Goal: Task Accomplishment & Management: Complete application form

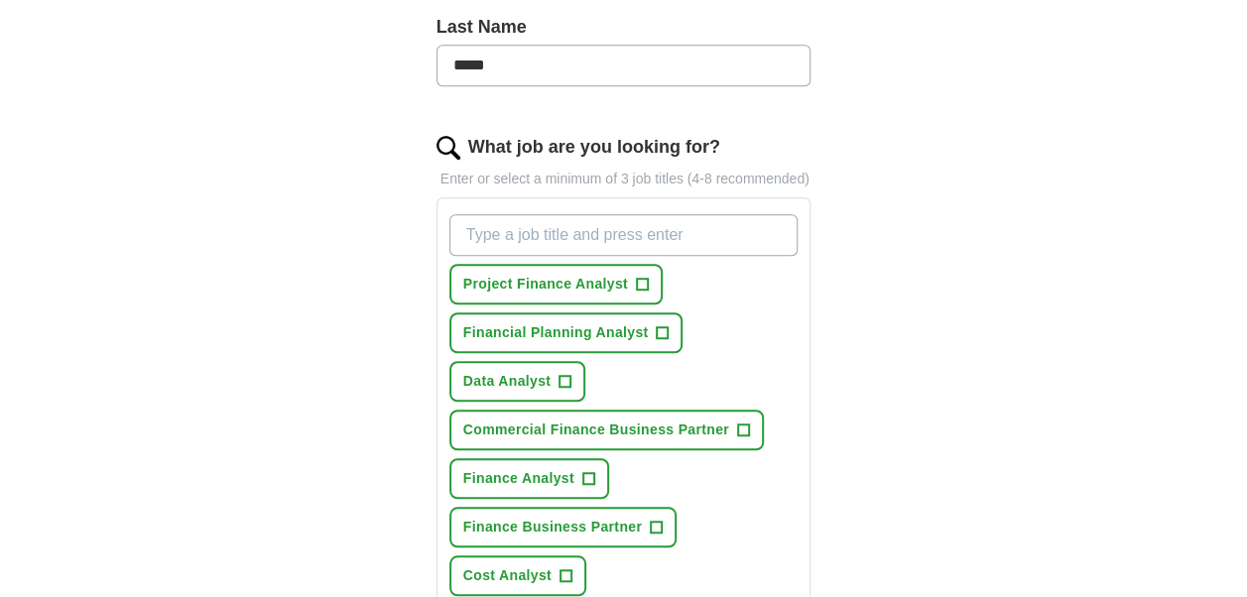
scroll to position [579, 0]
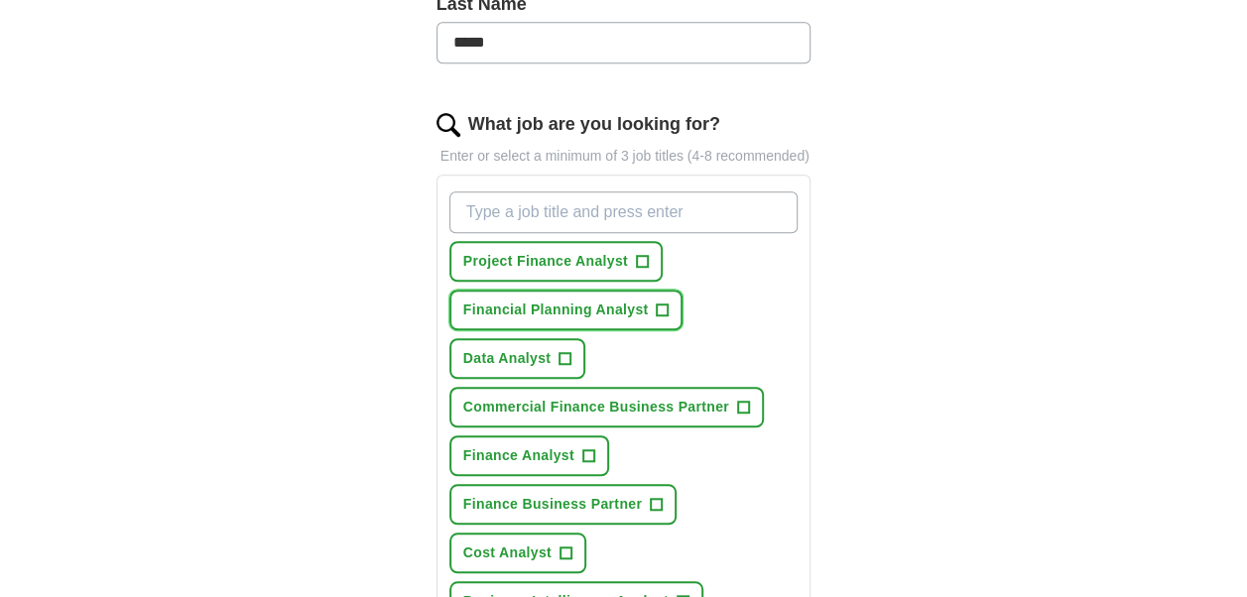
click at [667, 312] on span "+" at bounding box center [663, 311] width 12 height 16
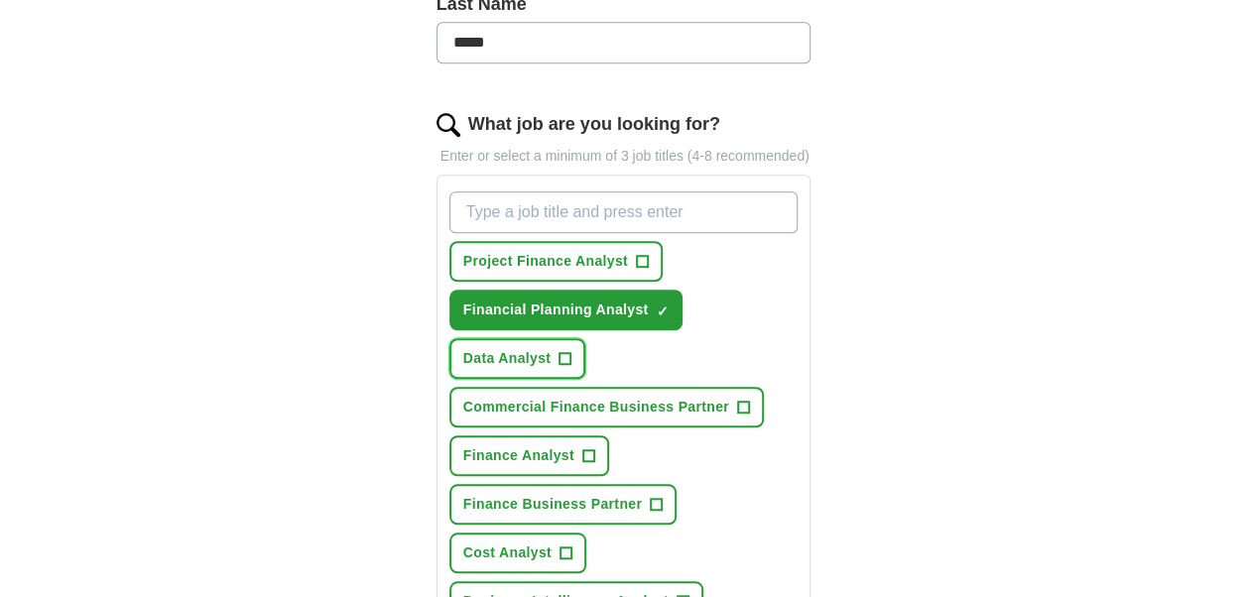
click at [567, 352] on span "+" at bounding box center [565, 359] width 12 height 16
click at [691, 397] on span "Commercial Finance Business Partner" at bounding box center [596, 407] width 266 height 21
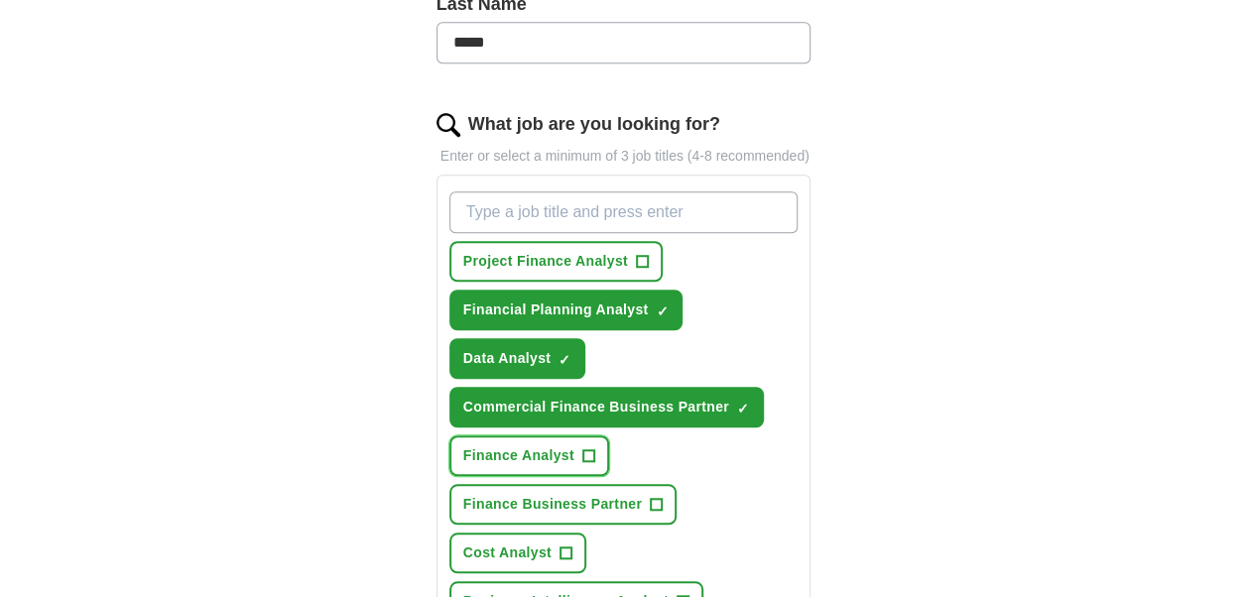
click at [585, 448] on span "+" at bounding box center [588, 456] width 12 height 16
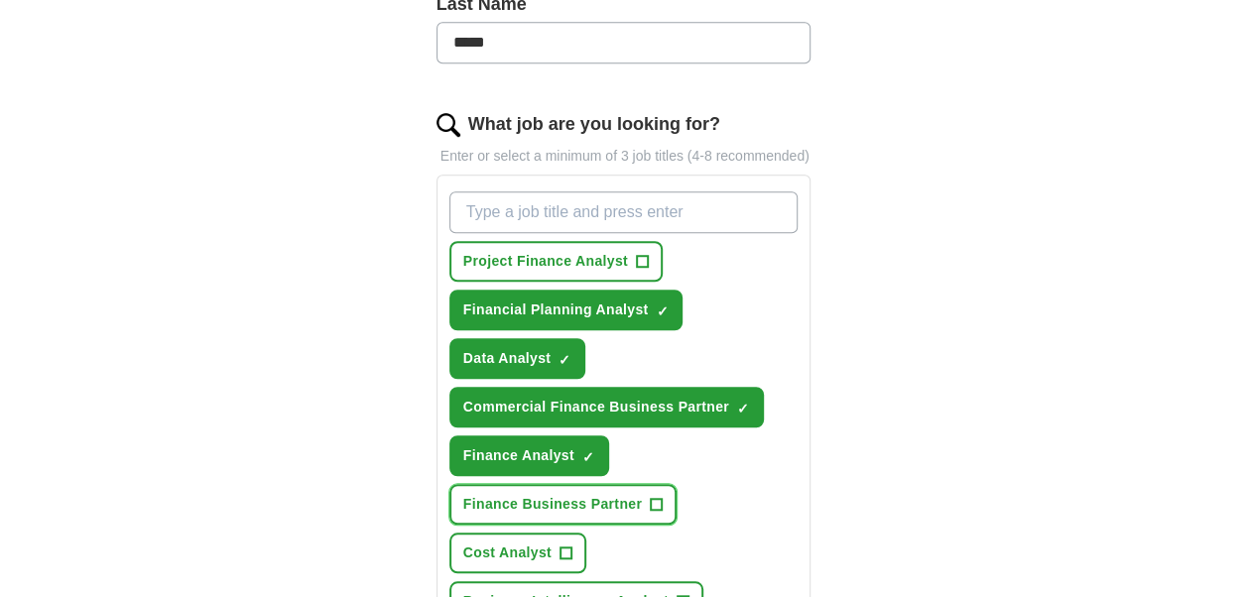
click at [613, 496] on span "Finance Business Partner" at bounding box center [552, 504] width 179 height 21
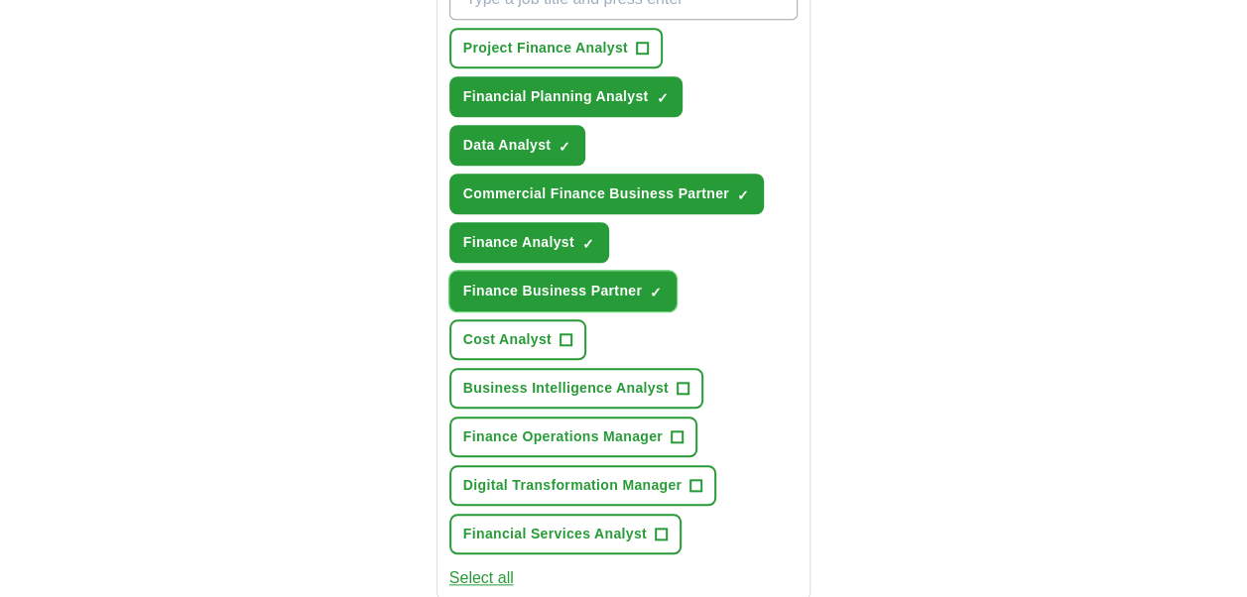
scroll to position [863, 0]
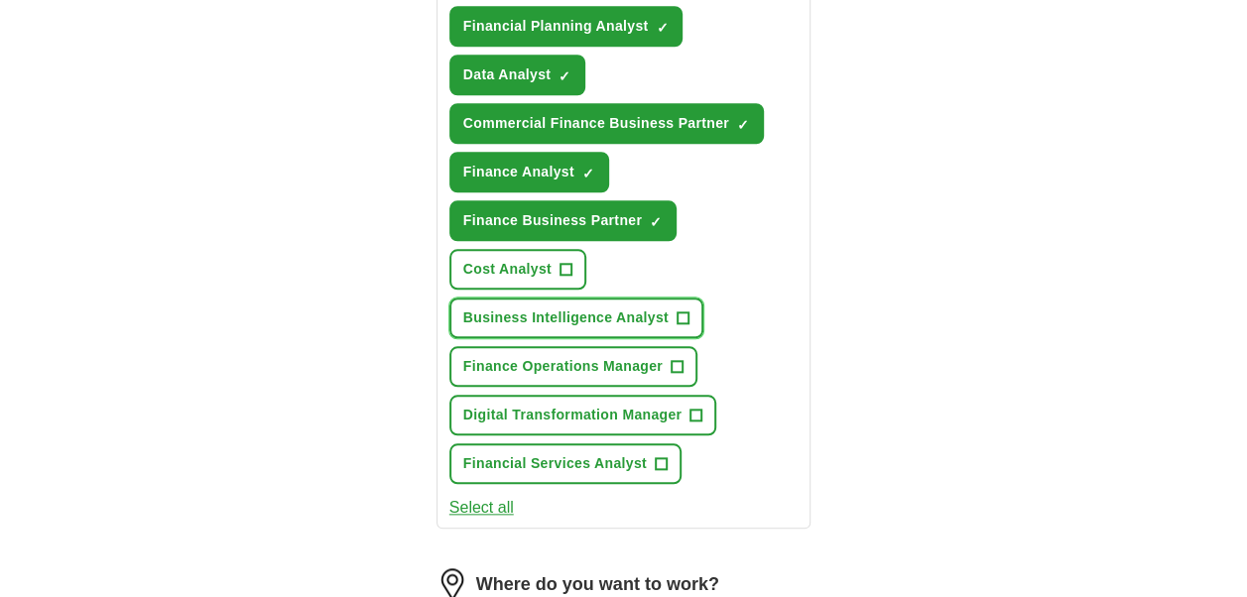
click at [522, 318] on span "Business Intelligence Analyst" at bounding box center [565, 317] width 205 height 21
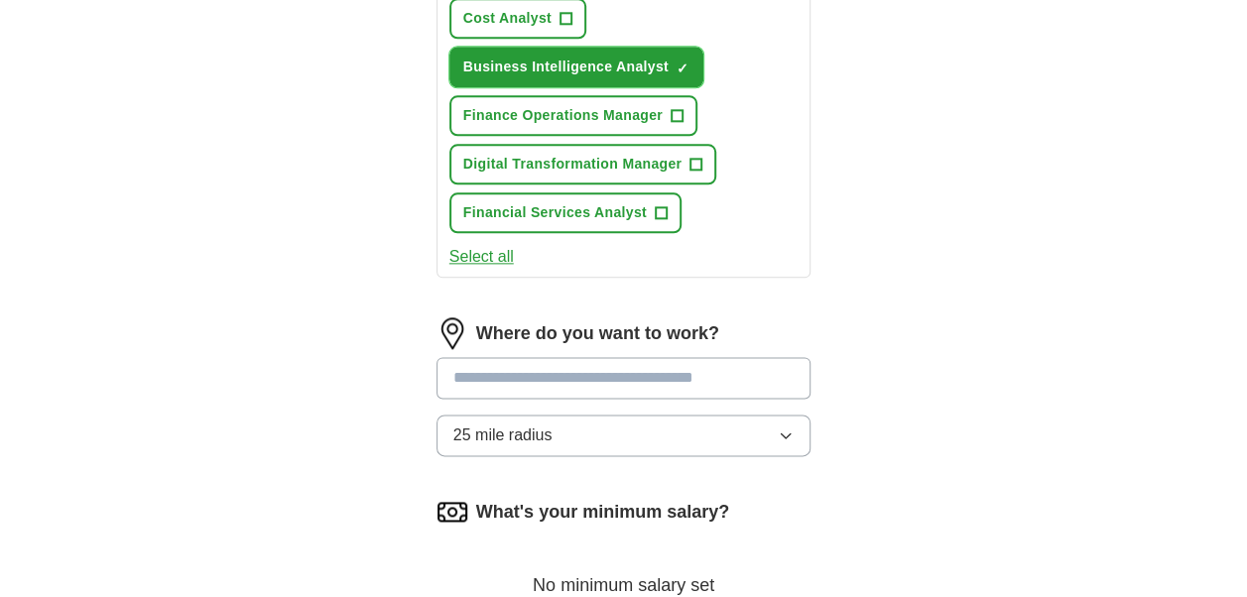
scroll to position [1115, 0]
click at [500, 372] on input at bounding box center [623, 377] width 375 height 42
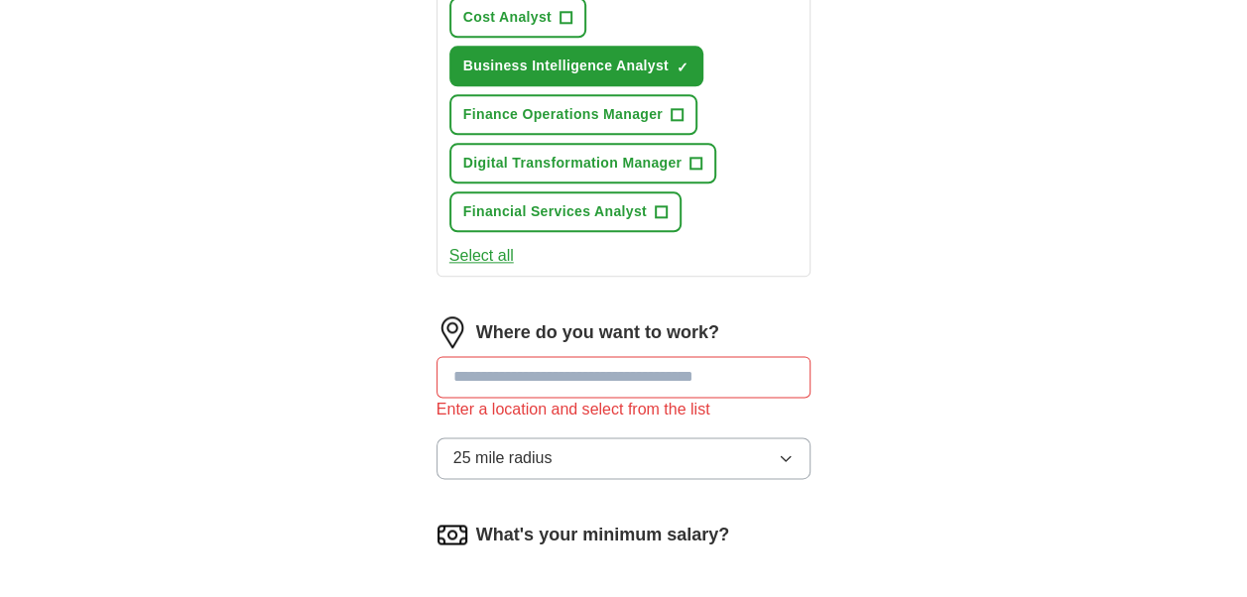
click at [512, 427] on div "Where do you want to work? Enter a location and select from the list 25 mile ra…" at bounding box center [623, 405] width 375 height 179
click at [514, 447] on span "25 mile radius" at bounding box center [502, 458] width 99 height 24
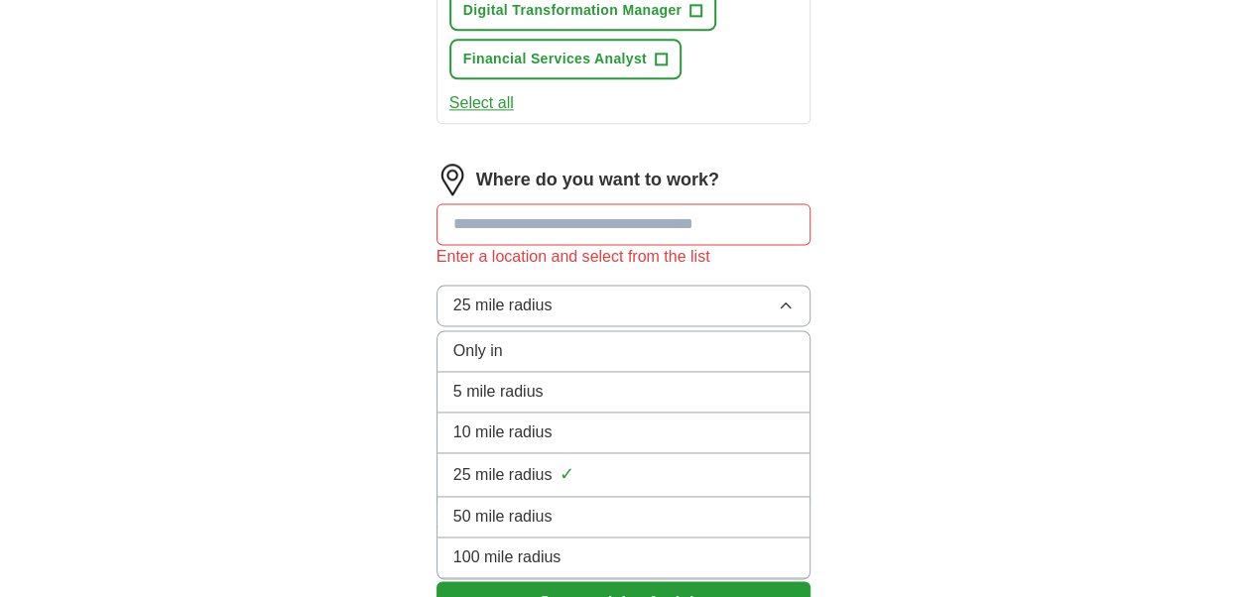
scroll to position [1282, 0]
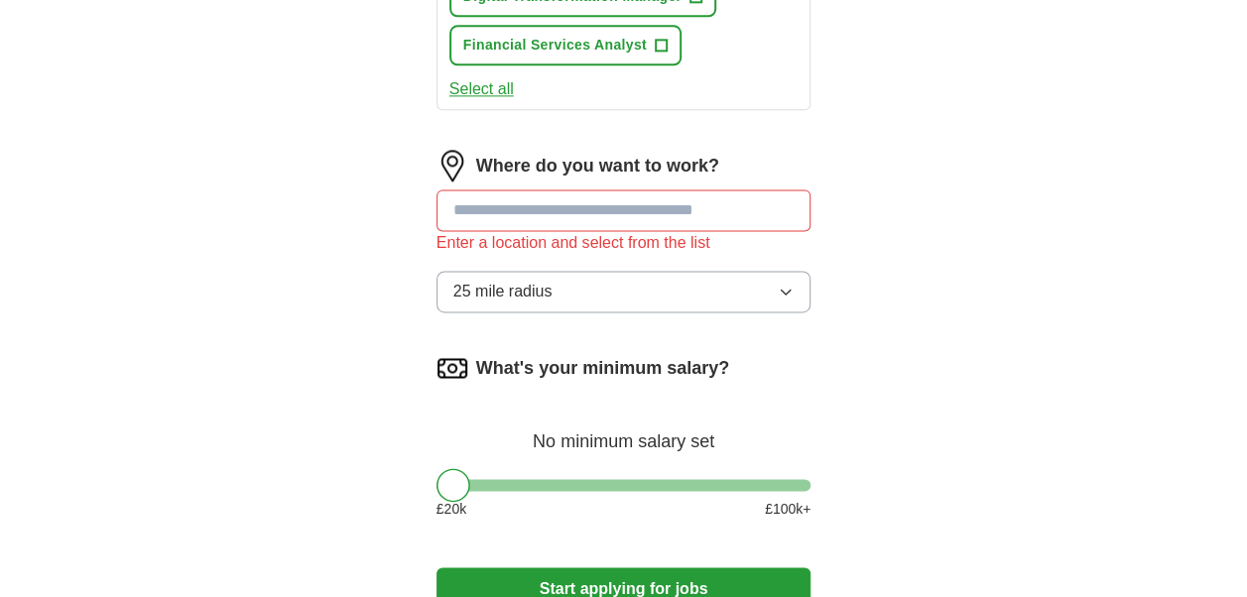
click at [497, 220] on input at bounding box center [623, 210] width 375 height 42
type input "******"
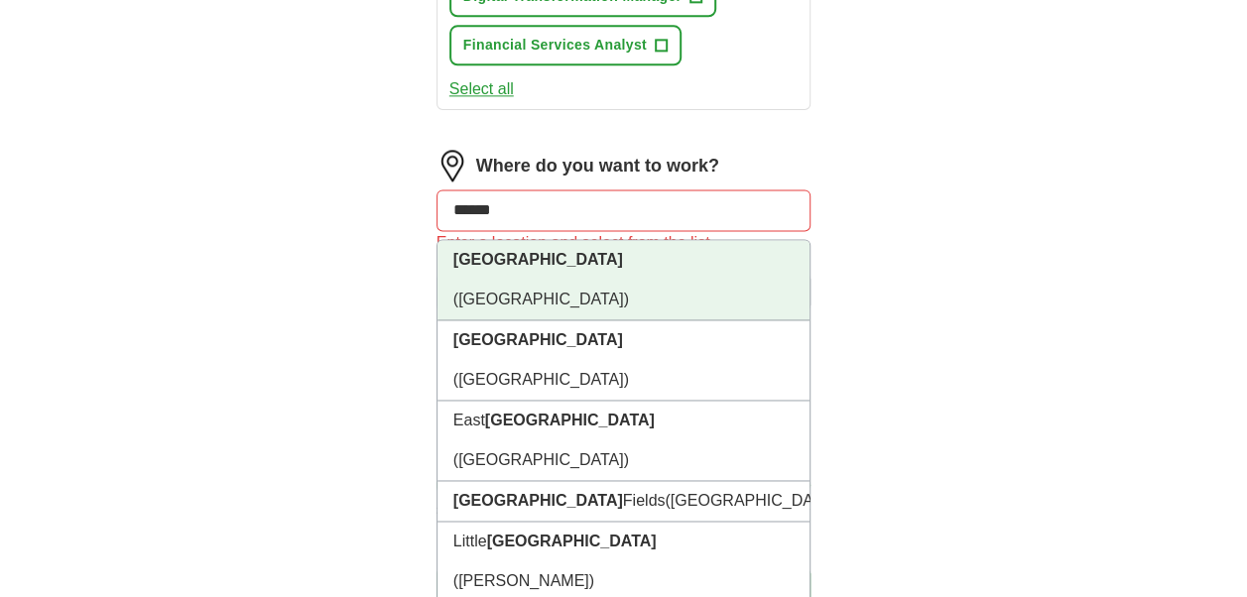
click at [555, 251] on li "[GEOGRAPHIC_DATA] ([GEOGRAPHIC_DATA])" at bounding box center [623, 280] width 373 height 80
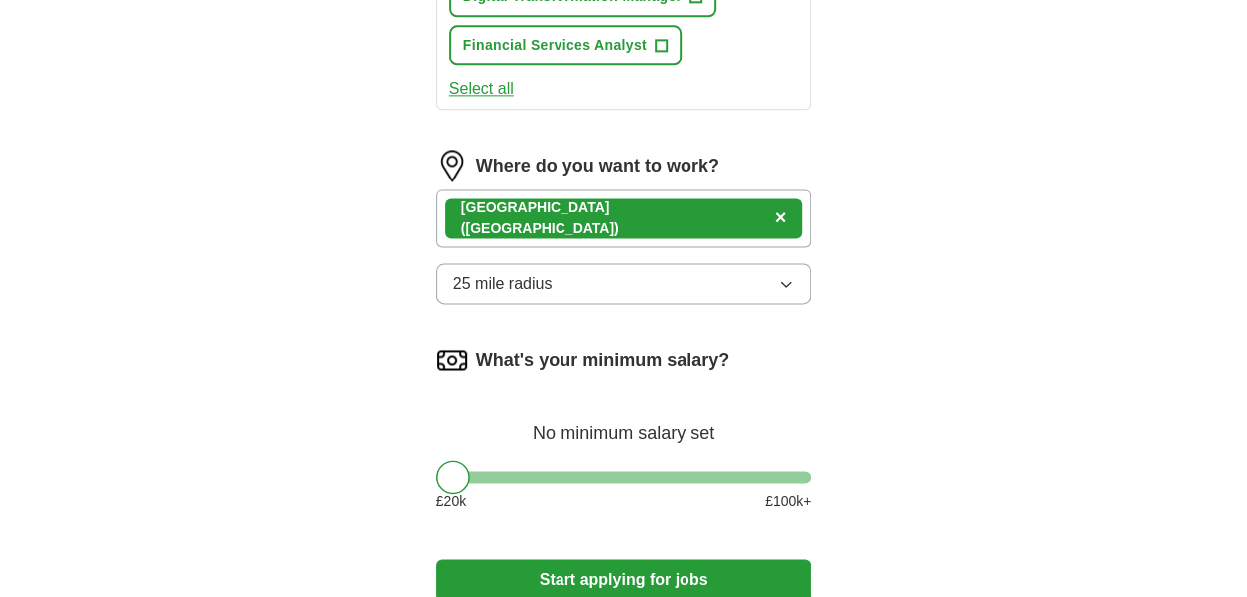
click at [671, 212] on div "[GEOGRAPHIC_DATA] ([GEOGRAPHIC_DATA]) ×" at bounding box center [623, 218] width 375 height 58
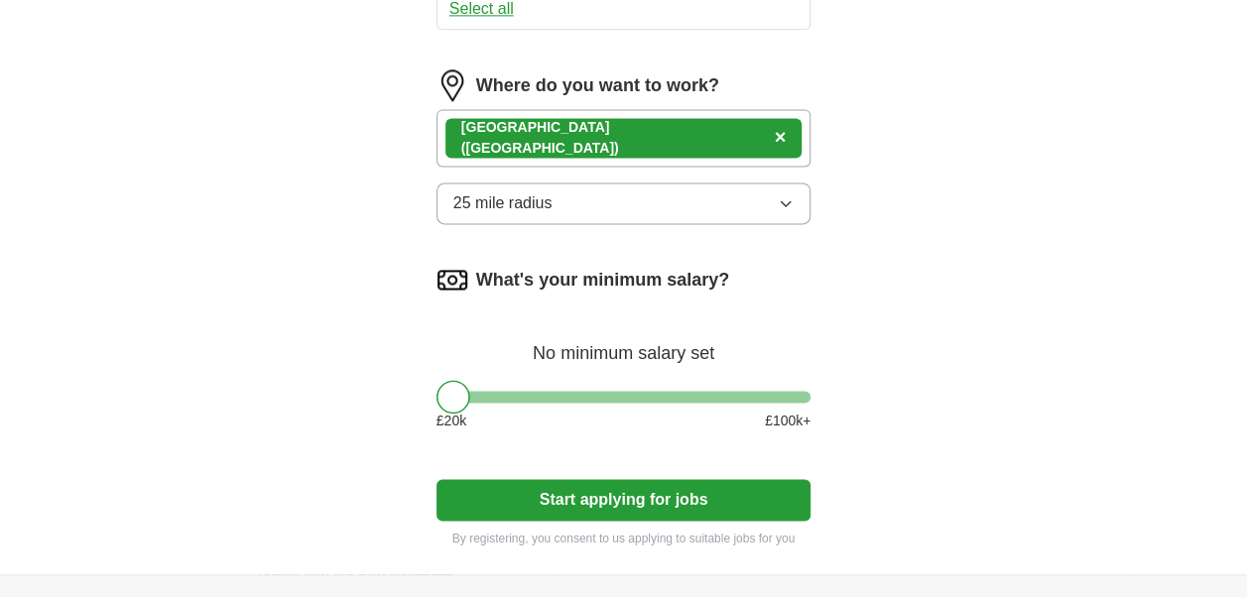
scroll to position [1375, 0]
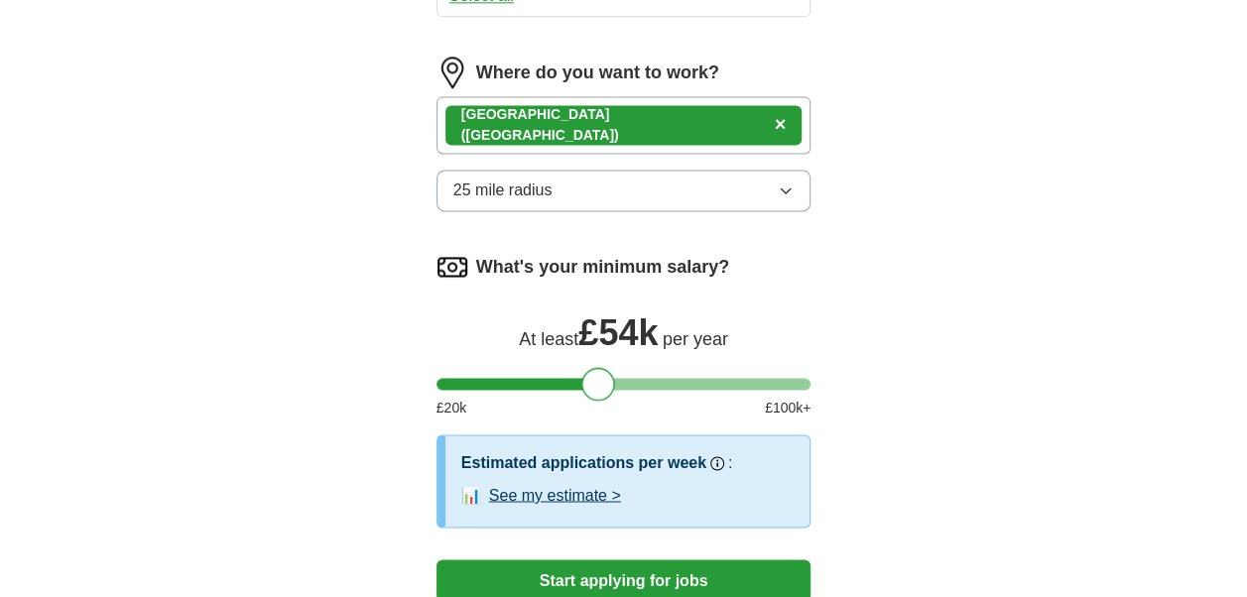
drag, startPoint x: 449, startPoint y: 385, endPoint x: 596, endPoint y: 377, distance: 147.0
click at [596, 377] on div at bounding box center [598, 384] width 34 height 34
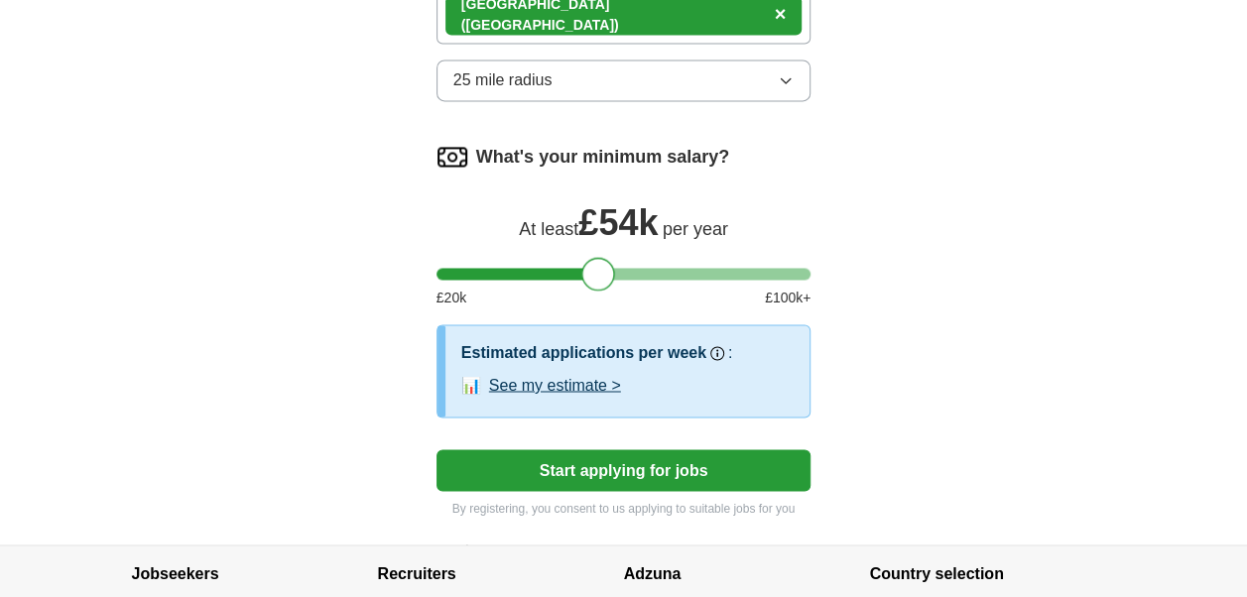
scroll to position [1486, 0]
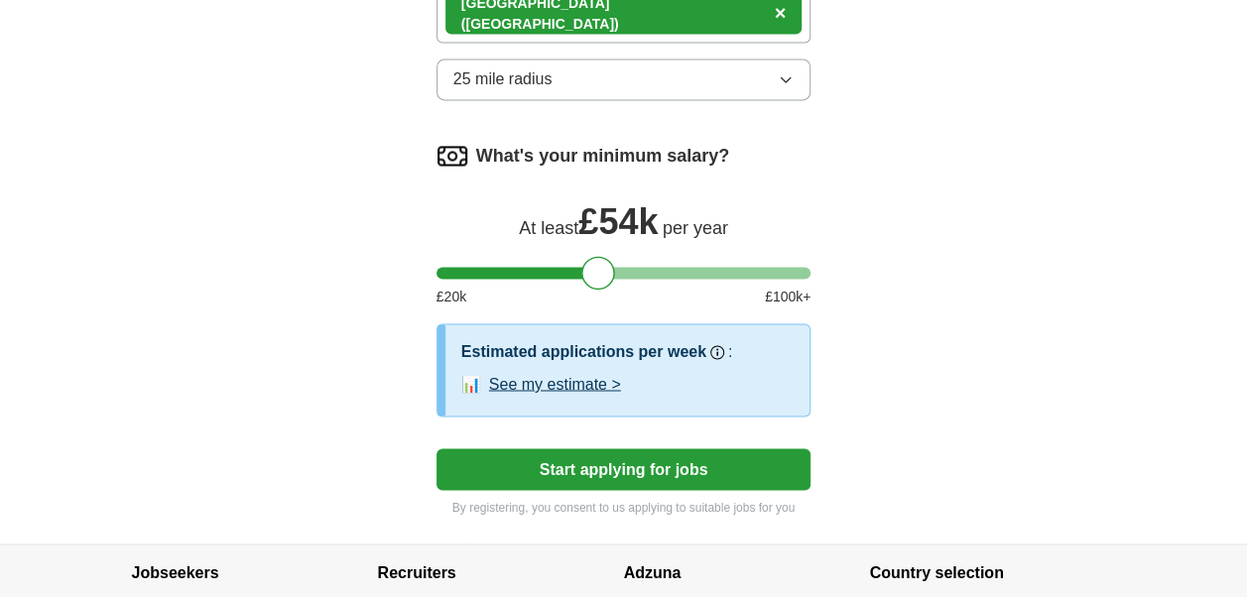
click at [587, 385] on button "See my estimate >" at bounding box center [555, 384] width 132 height 24
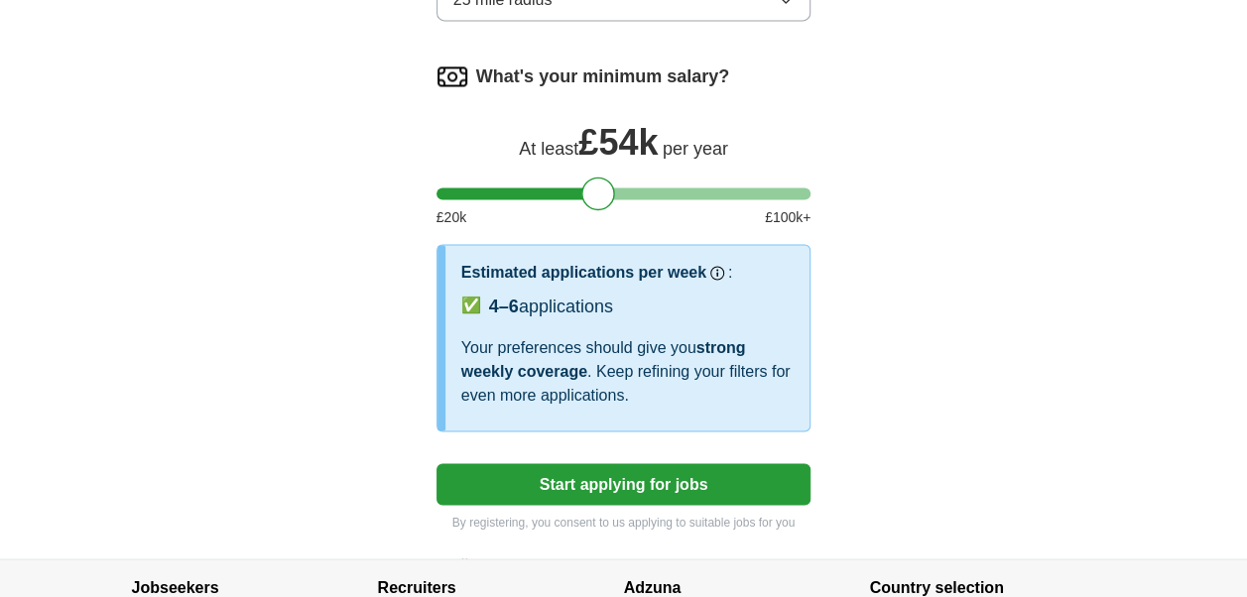
scroll to position [1607, 0]
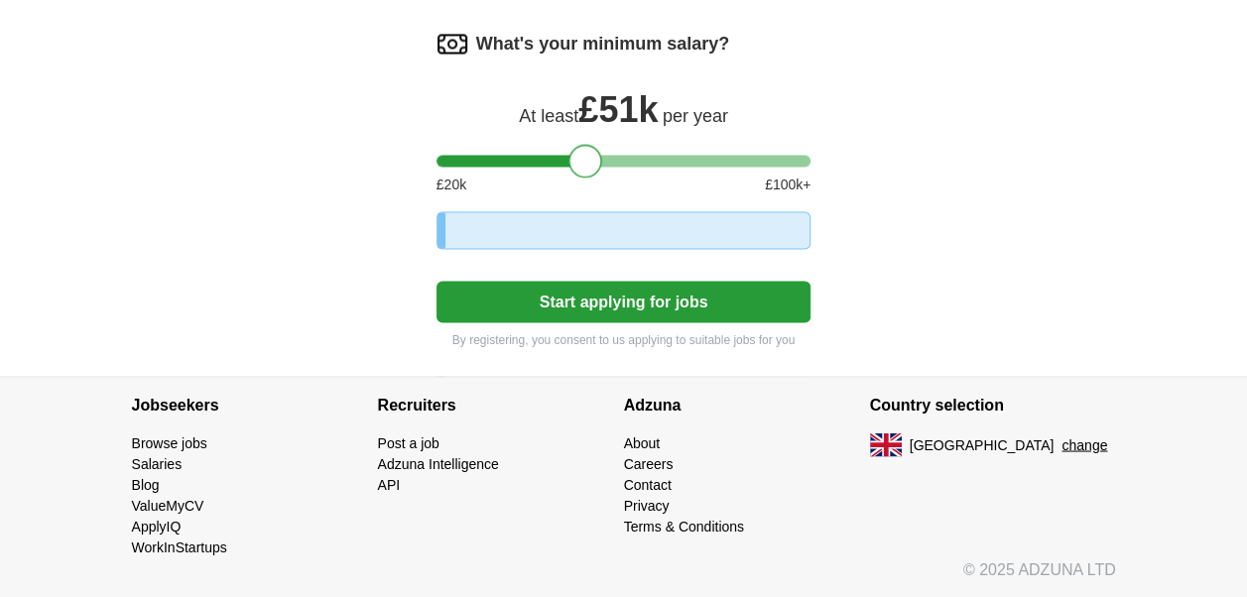
drag, startPoint x: 586, startPoint y: 147, endPoint x: 572, endPoint y: 145, distance: 14.0
click at [572, 145] on div at bounding box center [585, 161] width 34 height 34
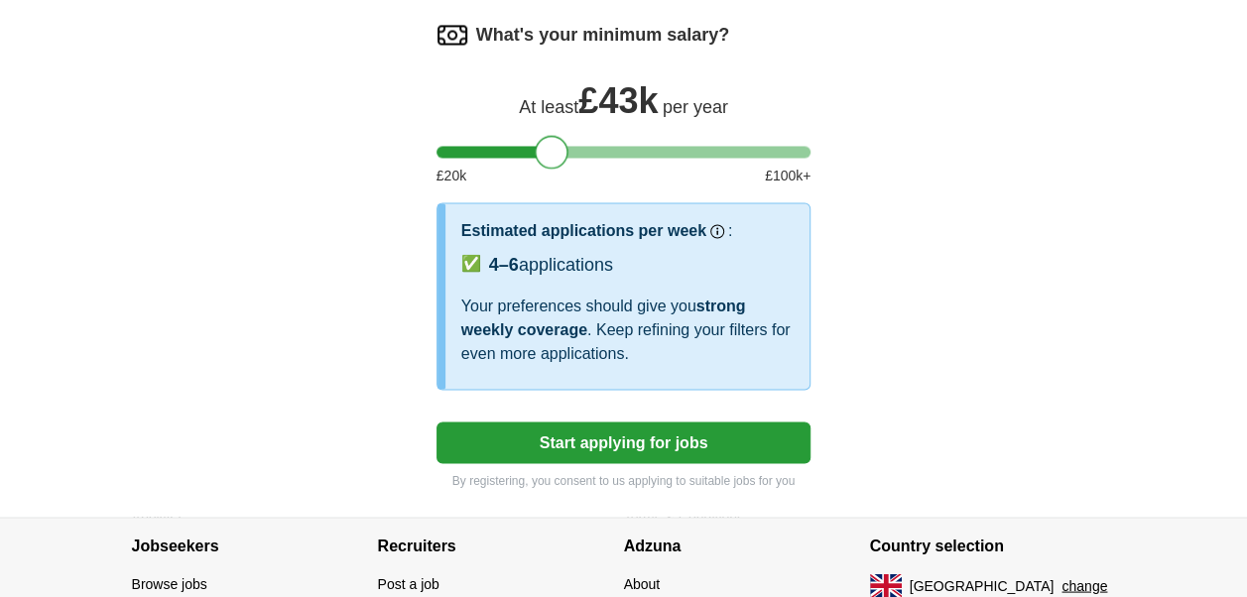
drag, startPoint x: 572, startPoint y: 145, endPoint x: 538, endPoint y: 140, distance: 35.1
click at [538, 140] on div at bounding box center [552, 152] width 34 height 34
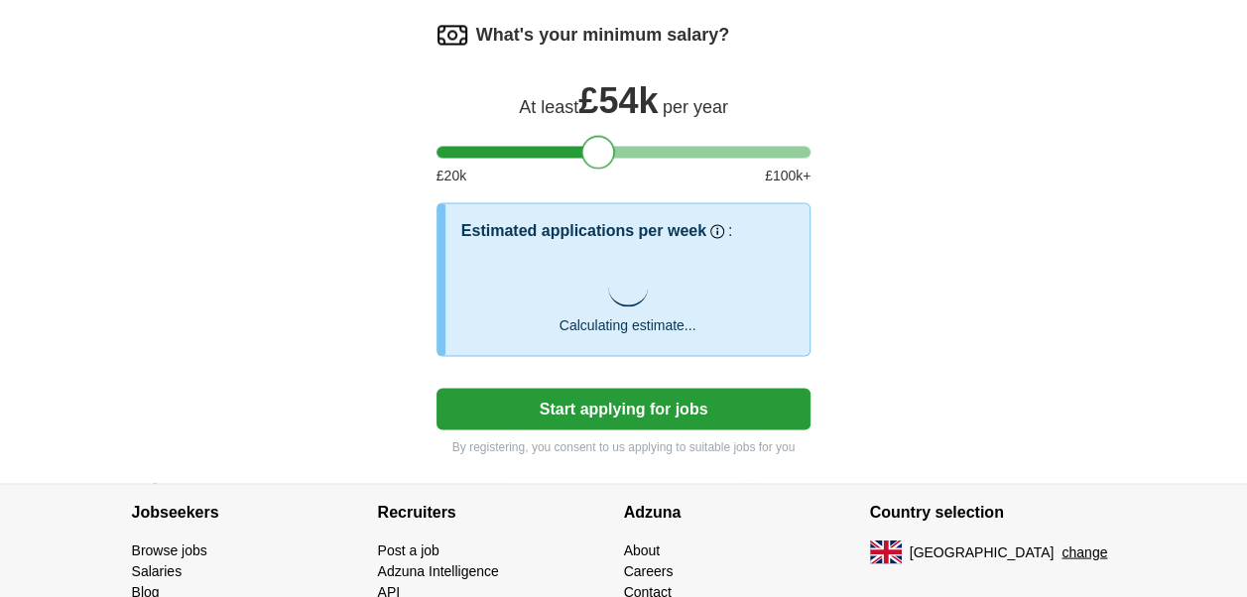
drag, startPoint x: 538, startPoint y: 140, endPoint x: 584, endPoint y: 149, distance: 47.5
click at [584, 149] on div at bounding box center [598, 152] width 34 height 34
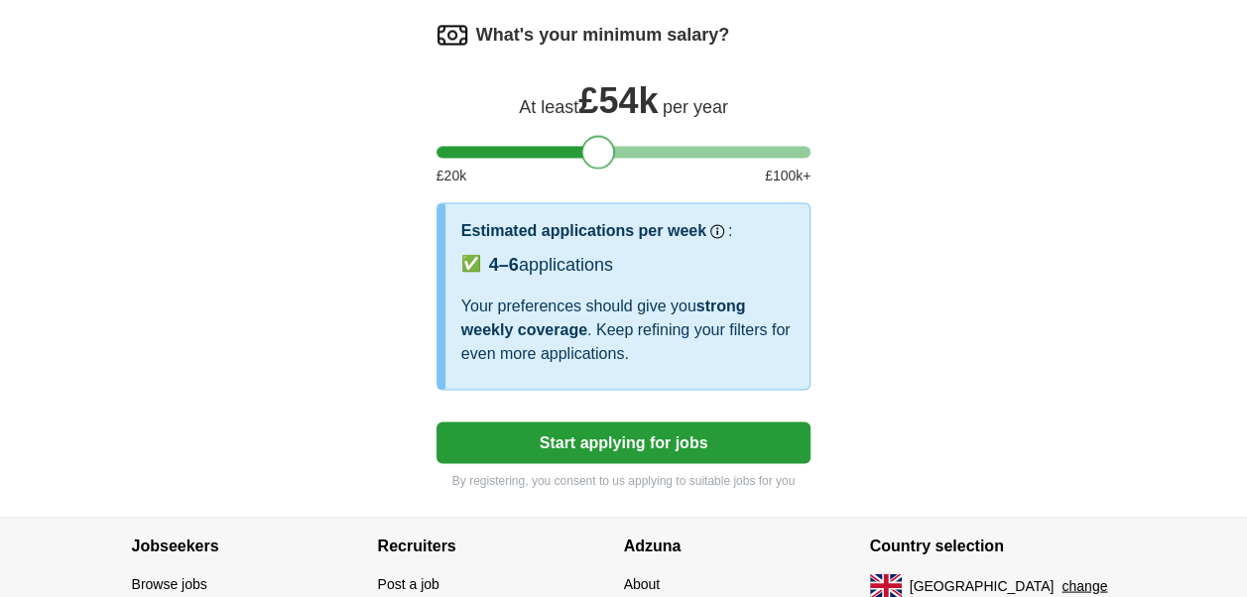
click at [583, 423] on button "Start applying for jobs" at bounding box center [623, 443] width 375 height 42
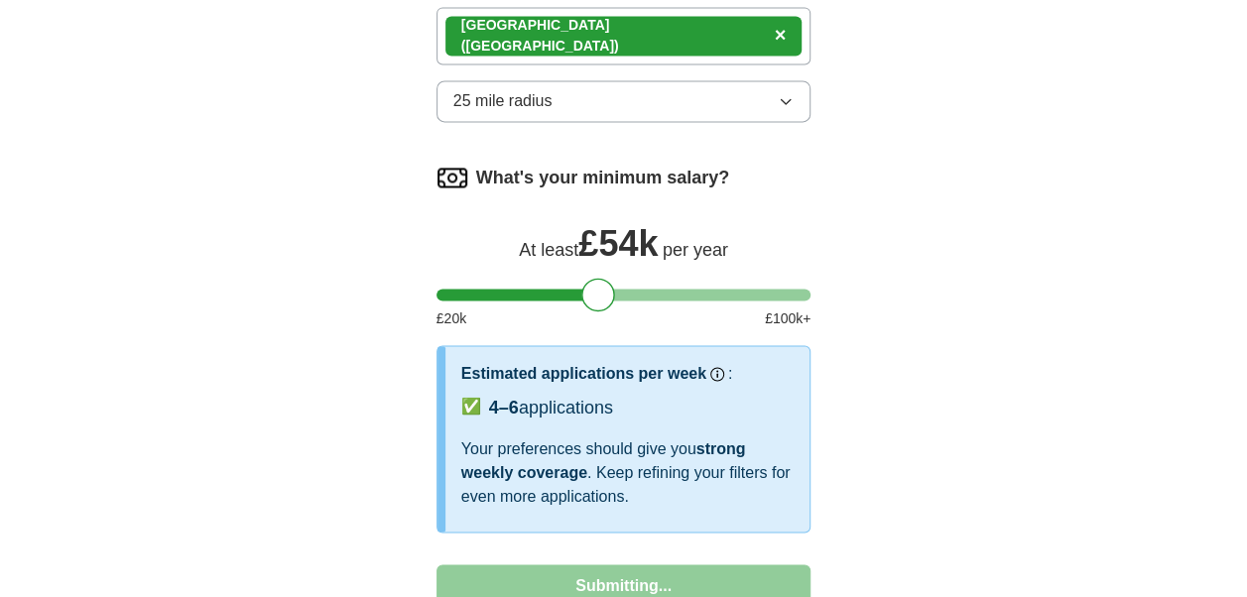
select select "**"
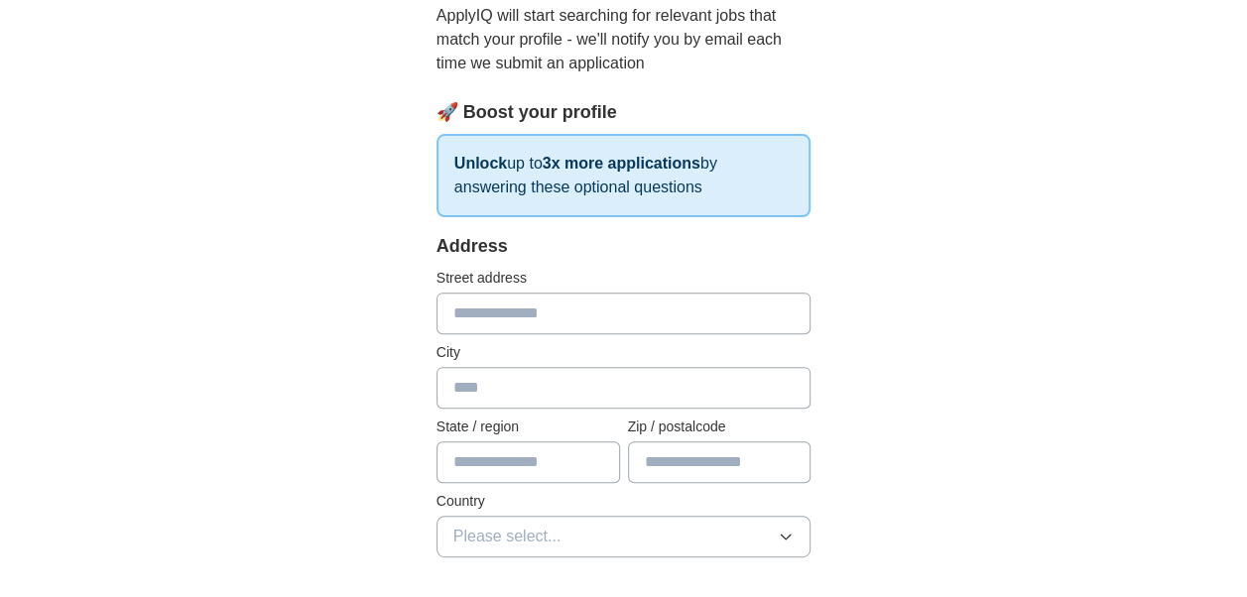
scroll to position [244, 0]
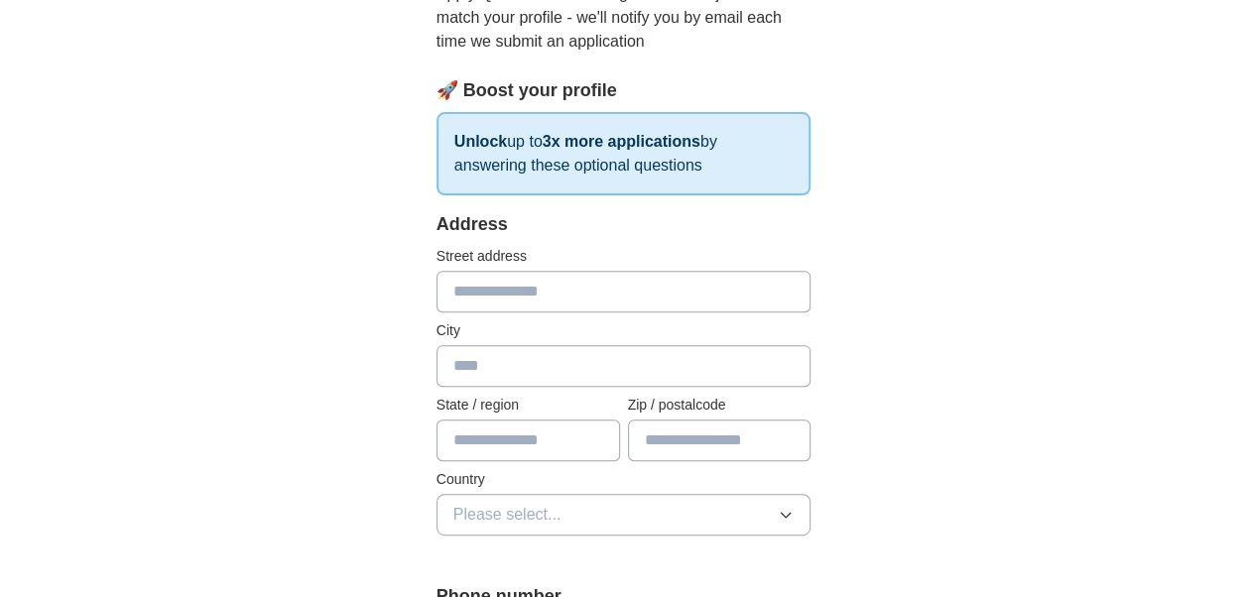
click at [483, 288] on input "text" at bounding box center [623, 292] width 375 height 42
type input "**********"
type input "********"
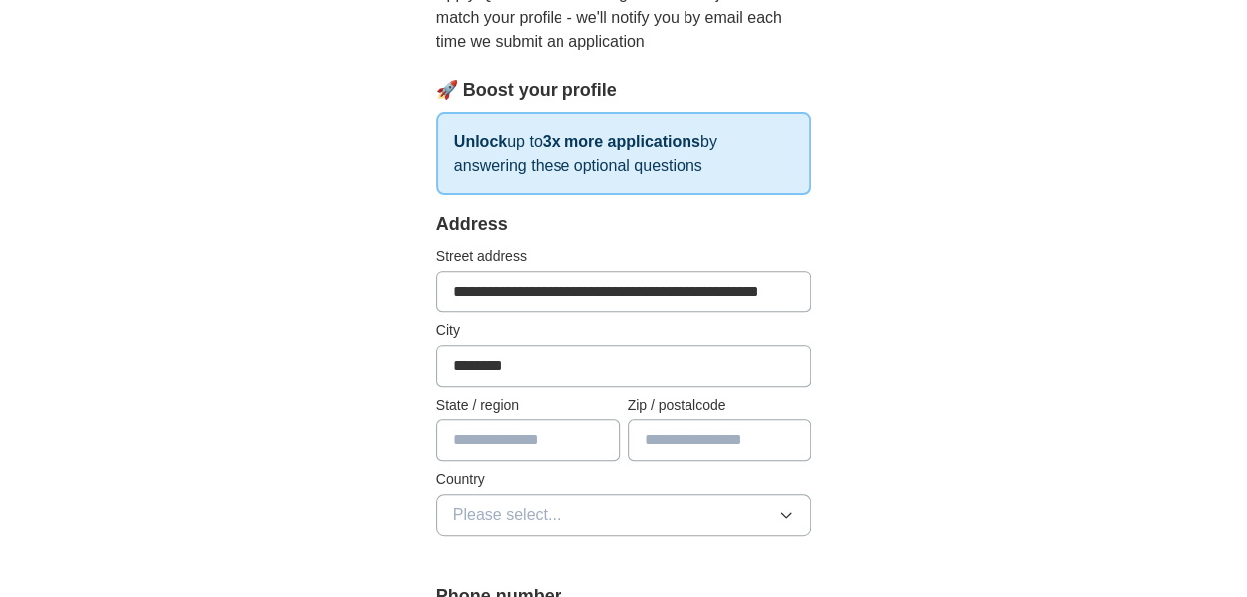
type input "**********"
type input "*******"
click at [579, 295] on input "**********" at bounding box center [623, 292] width 375 height 42
drag, startPoint x: 575, startPoint y: 293, endPoint x: 922, endPoint y: 266, distance: 348.2
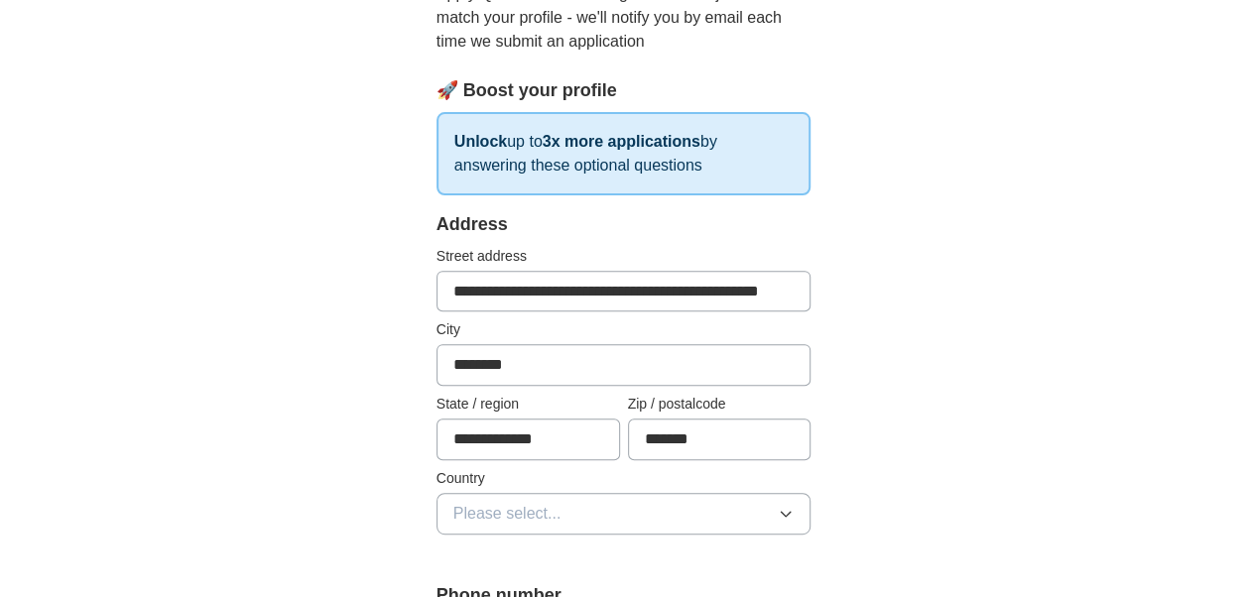
type input "**********"
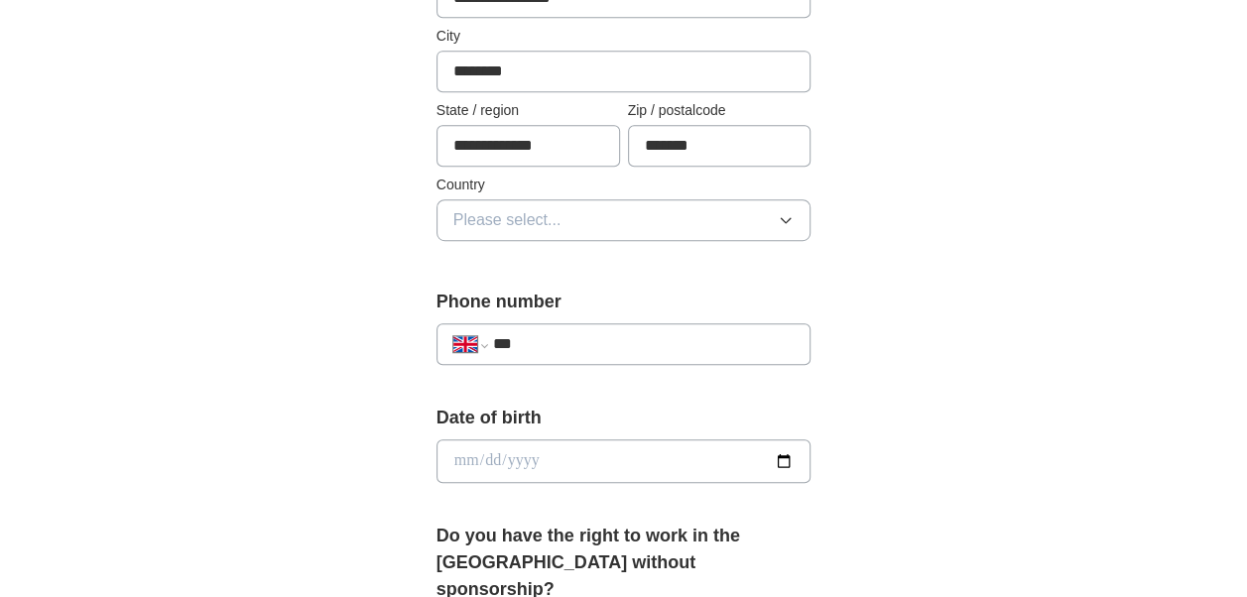
scroll to position [568, 0]
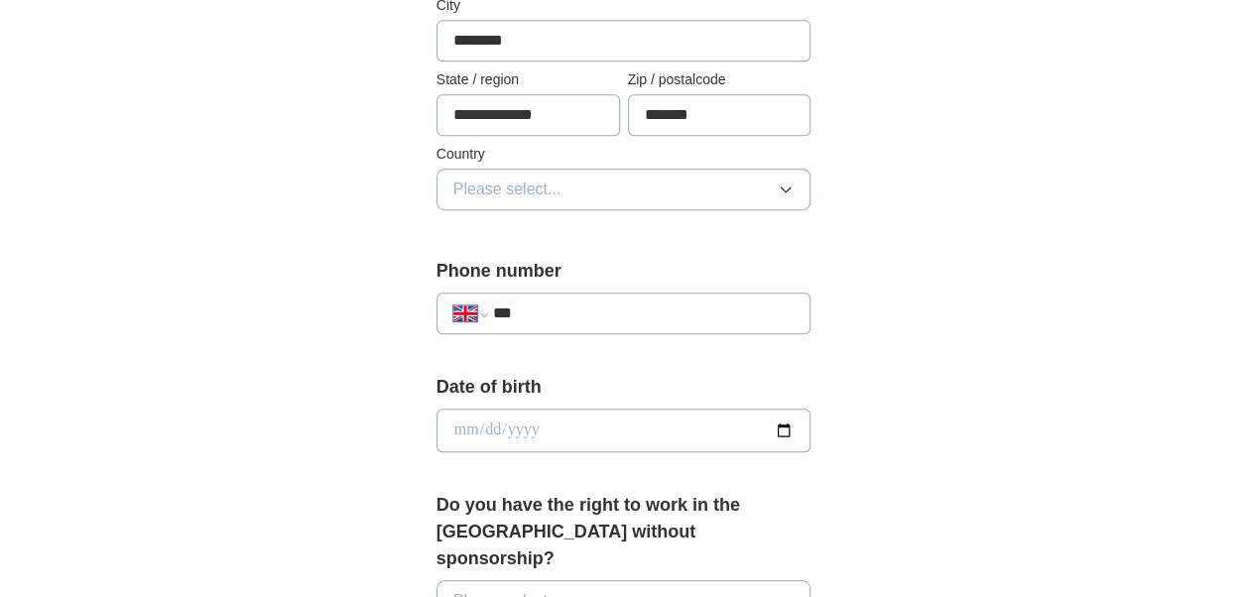
click at [732, 184] on button "Please select..." at bounding box center [623, 190] width 375 height 42
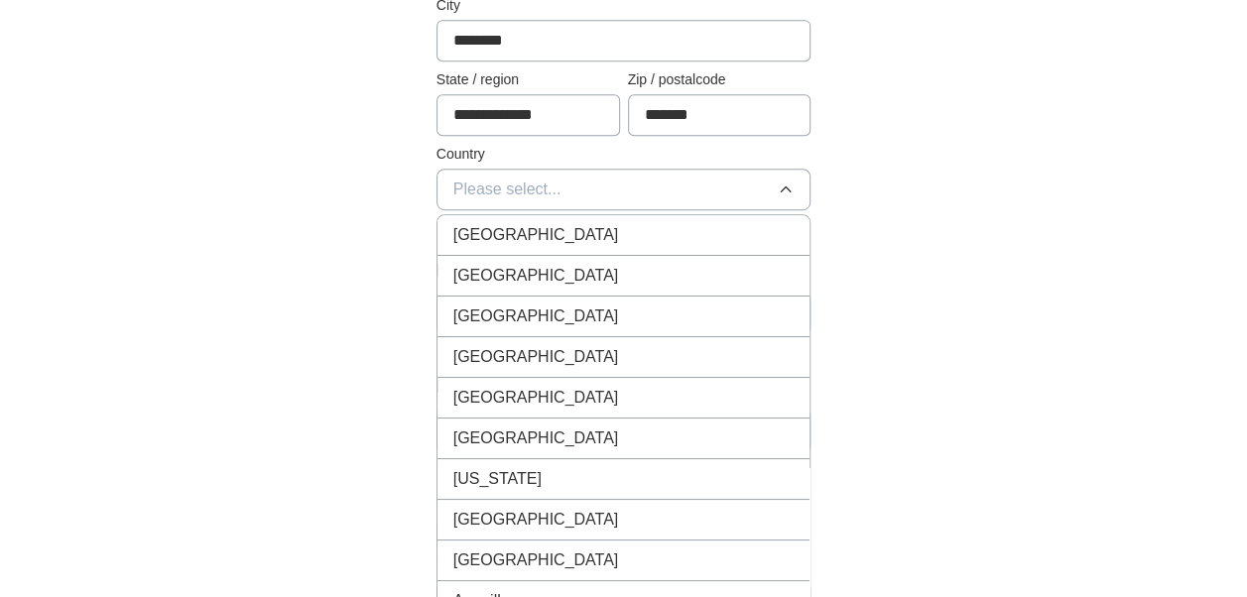
click at [654, 228] on div "[GEOGRAPHIC_DATA]" at bounding box center [623, 235] width 341 height 24
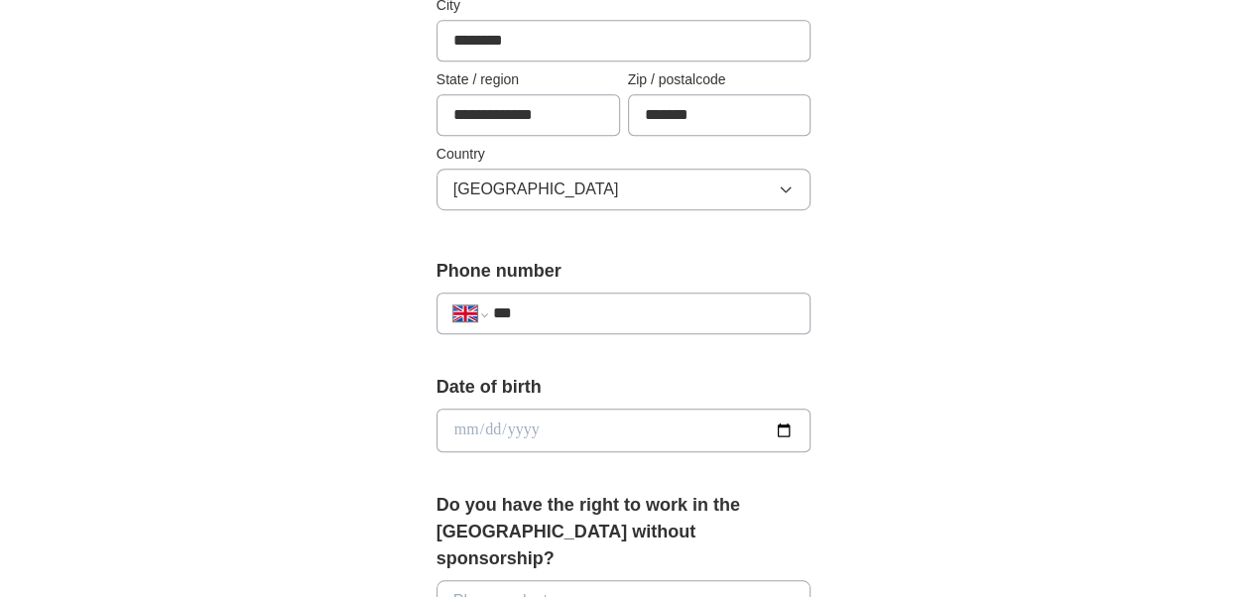
click at [589, 302] on input "***" at bounding box center [644, 314] width 302 height 24
type input "**********"
click at [323, 361] on div "**********" at bounding box center [624, 420] width 1016 height 1856
click at [516, 413] on input "date" at bounding box center [623, 431] width 375 height 44
type input "**********"
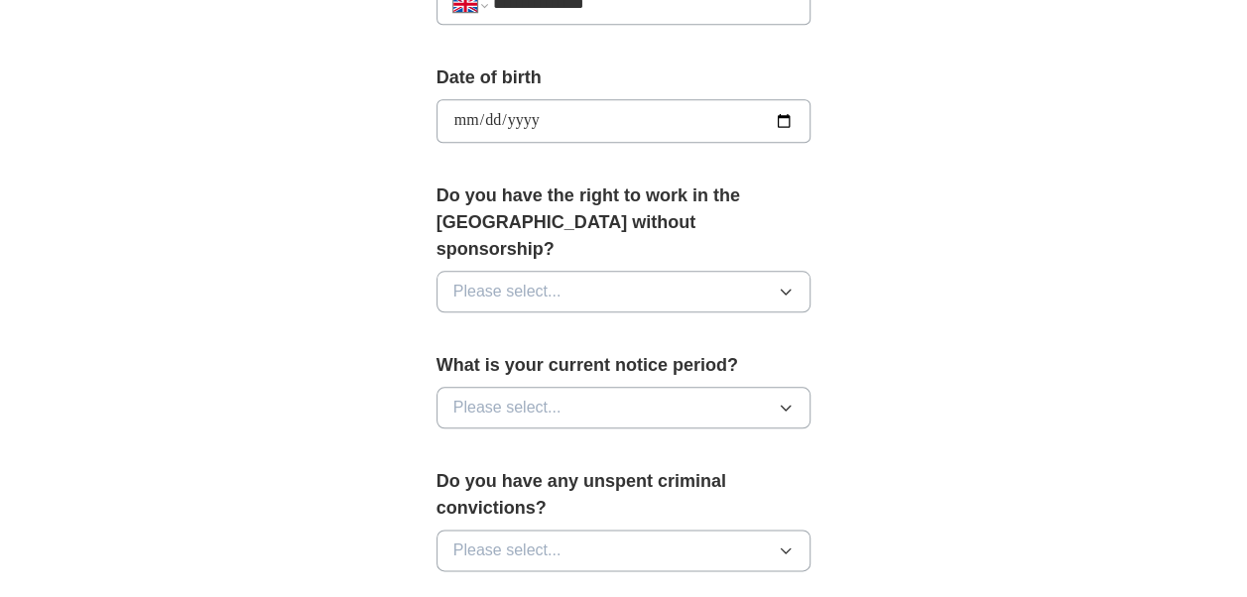
scroll to position [907, 0]
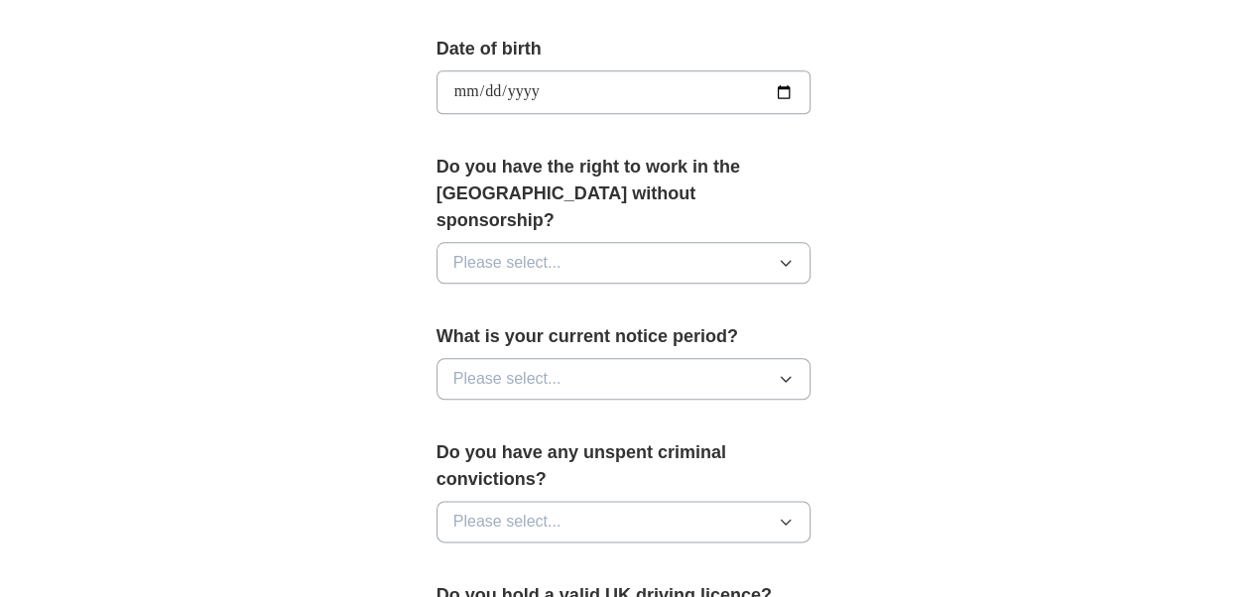
click at [676, 242] on button "Please select..." at bounding box center [623, 263] width 375 height 42
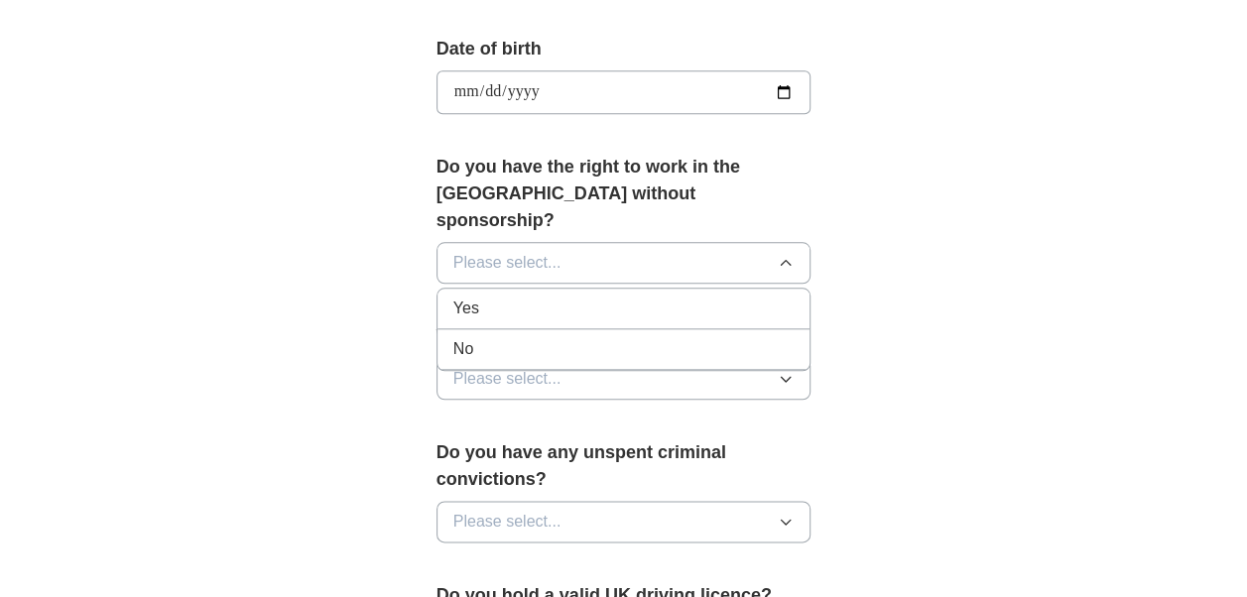
click at [591, 297] on div "Yes" at bounding box center [623, 309] width 341 height 24
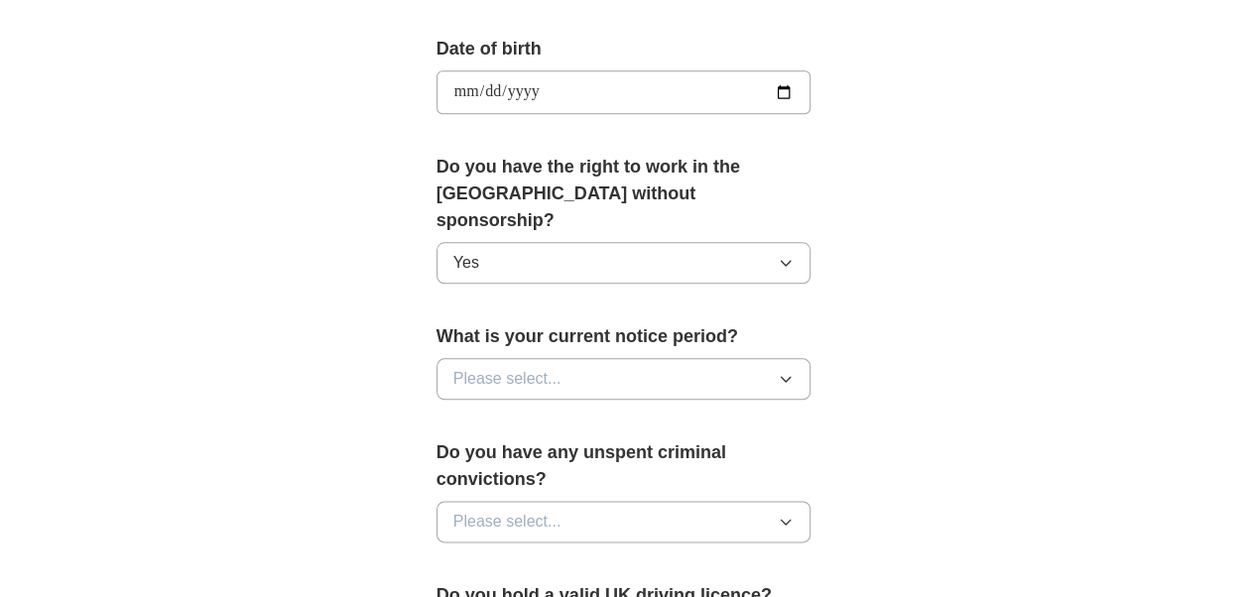
click at [597, 358] on button "Please select..." at bounding box center [623, 379] width 375 height 42
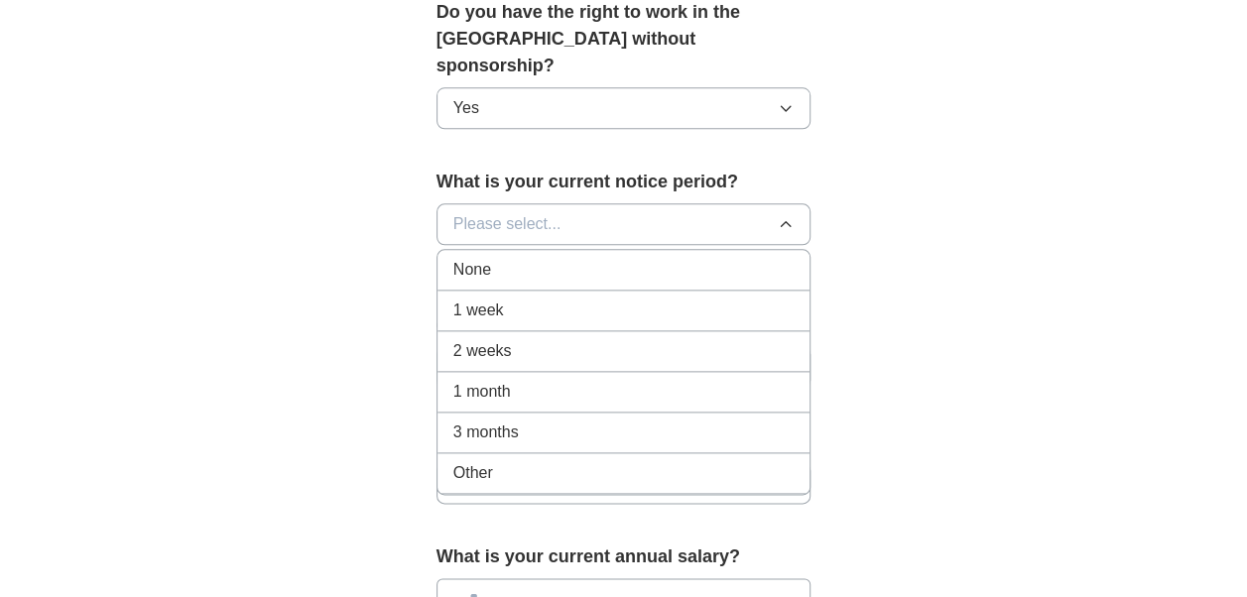
scroll to position [1062, 0]
click at [479, 379] on span "1 month" at bounding box center [482, 391] width 58 height 24
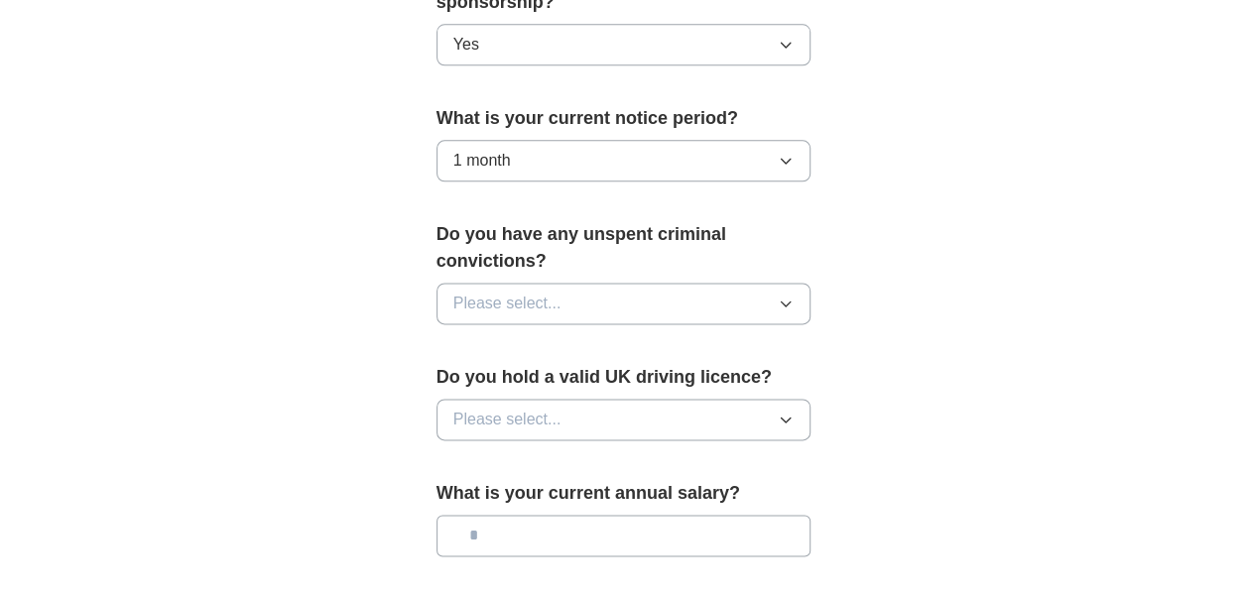
scroll to position [1138, 0]
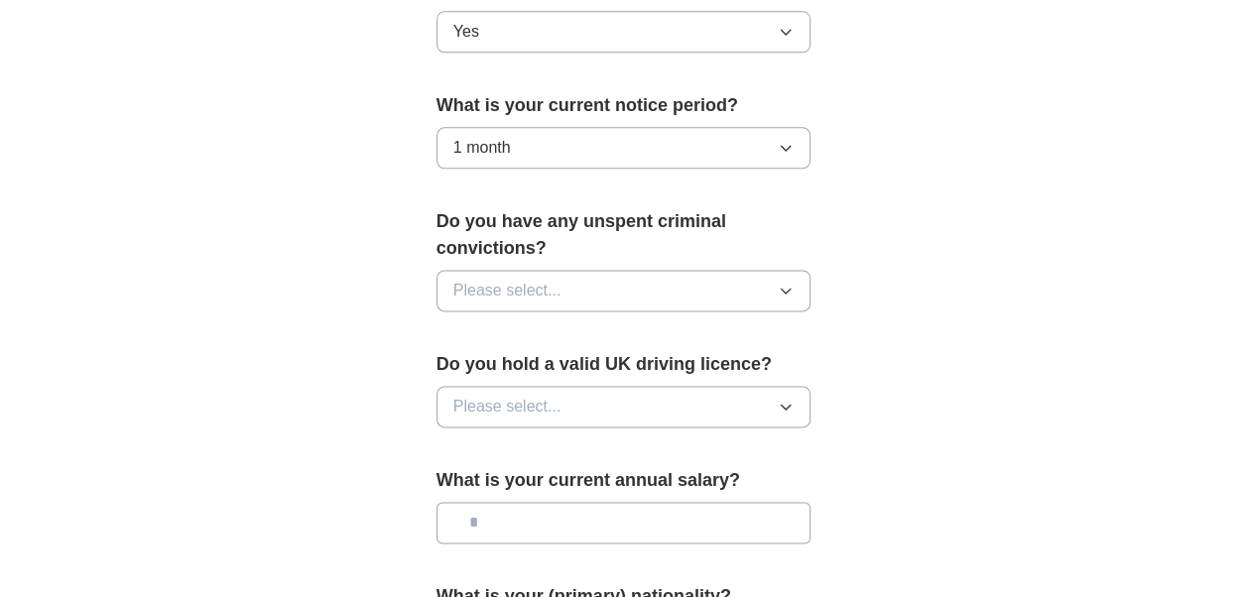
click at [535, 279] on span "Please select..." at bounding box center [507, 291] width 108 height 24
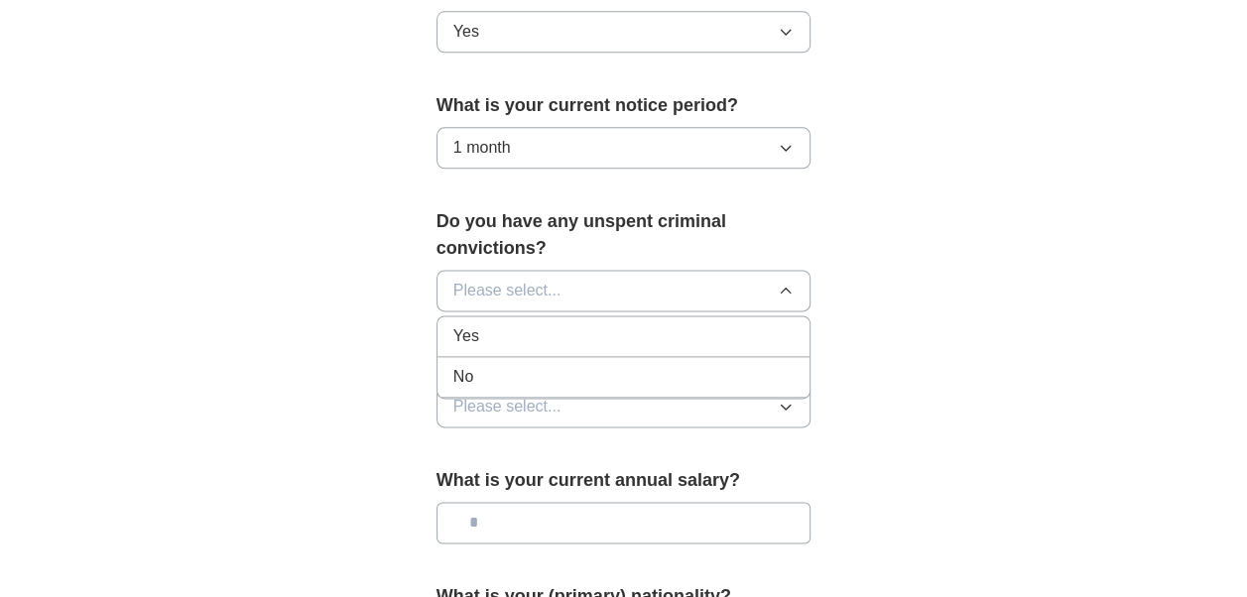
click at [534, 365] on div "No" at bounding box center [623, 377] width 341 height 24
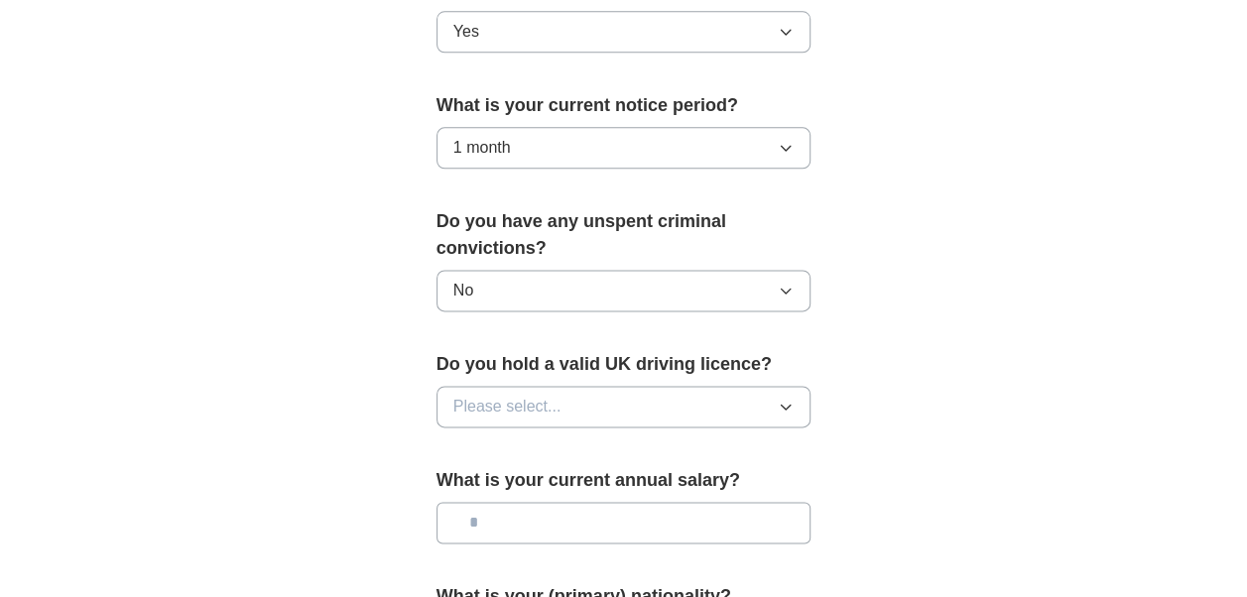
scroll to position [1215, 0]
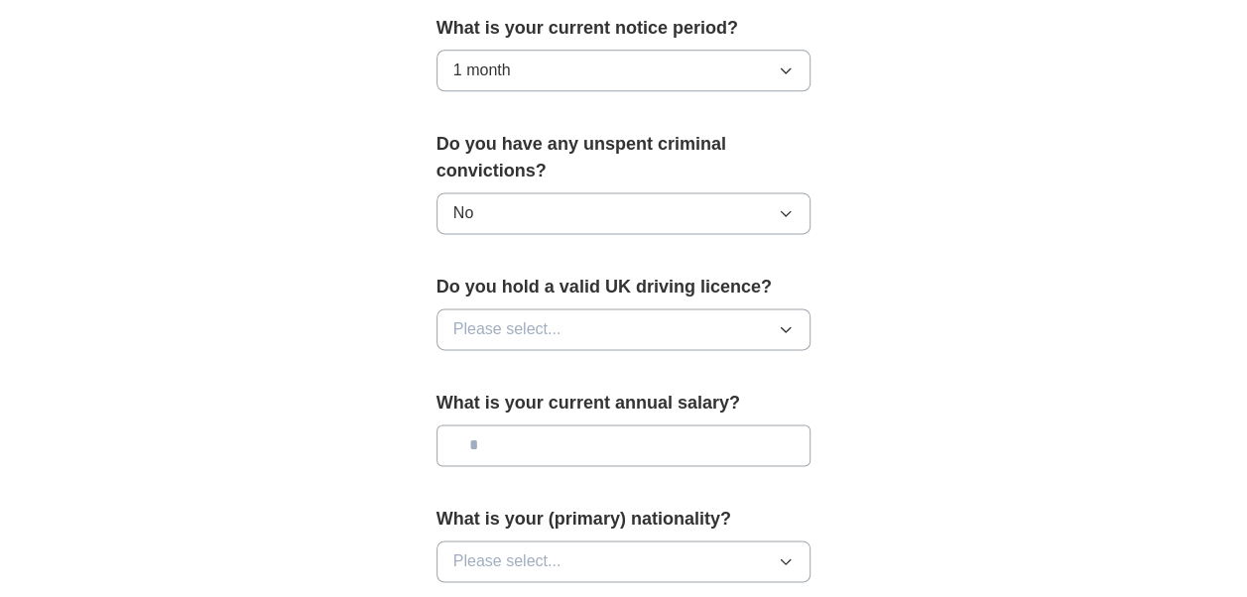
click at [506, 317] on span "Please select..." at bounding box center [507, 329] width 108 height 24
click at [510, 361] on li "Yes" at bounding box center [623, 375] width 373 height 41
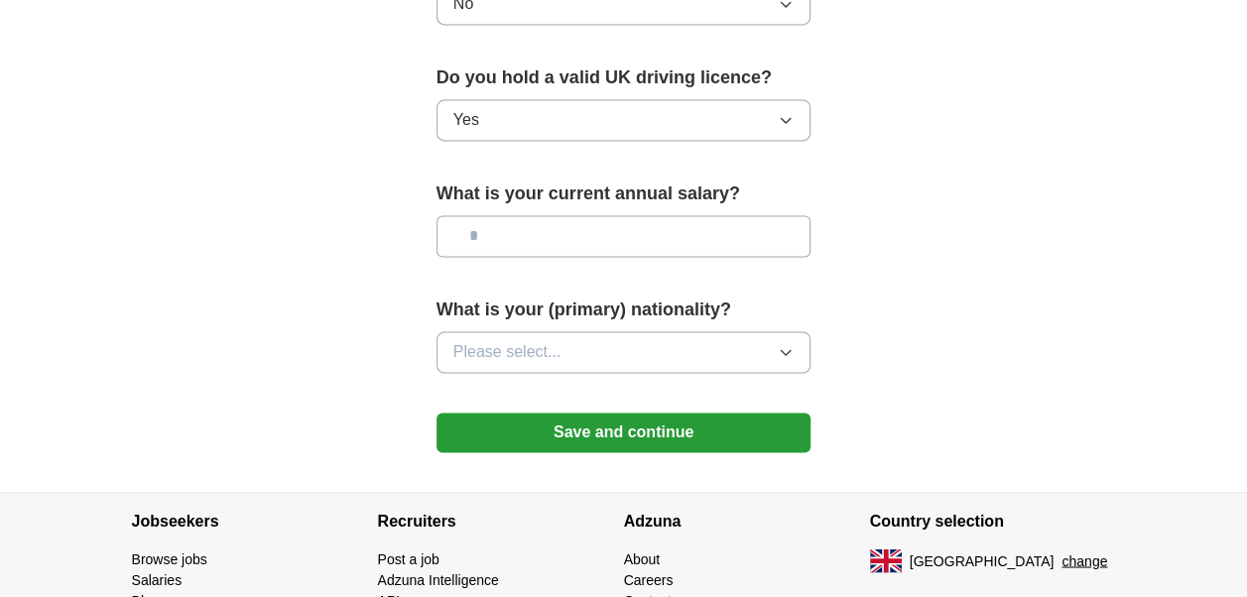
scroll to position [1429, 0]
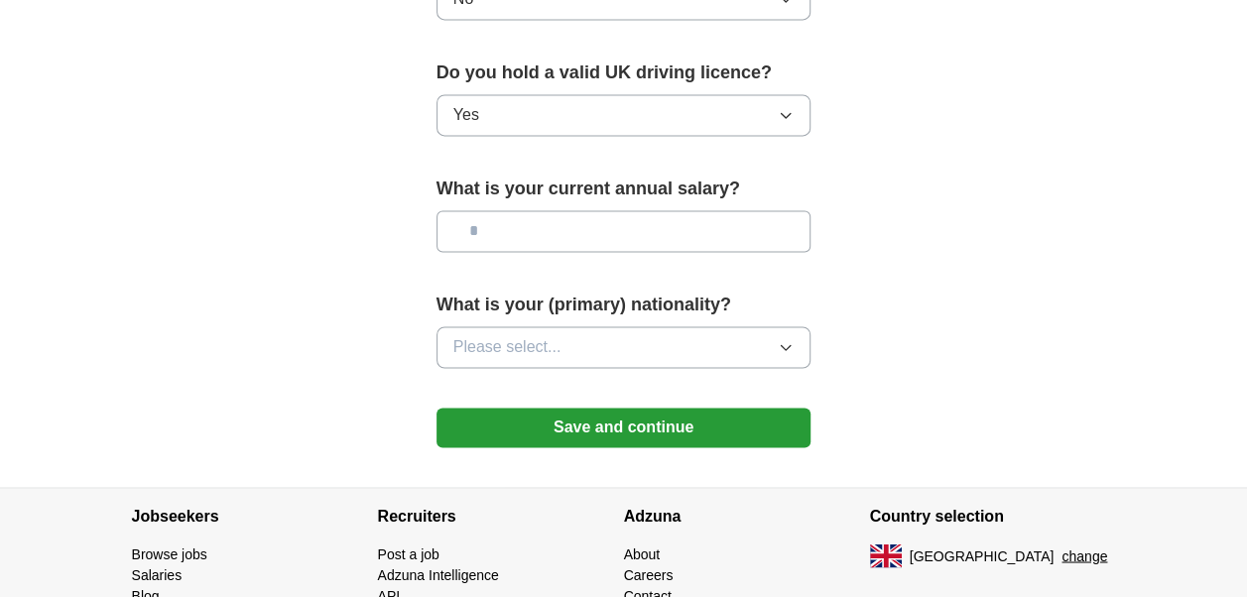
click at [557, 210] on input "text" at bounding box center [623, 231] width 375 height 42
type input "*******"
click at [634, 326] on button "Please select..." at bounding box center [623, 347] width 375 height 42
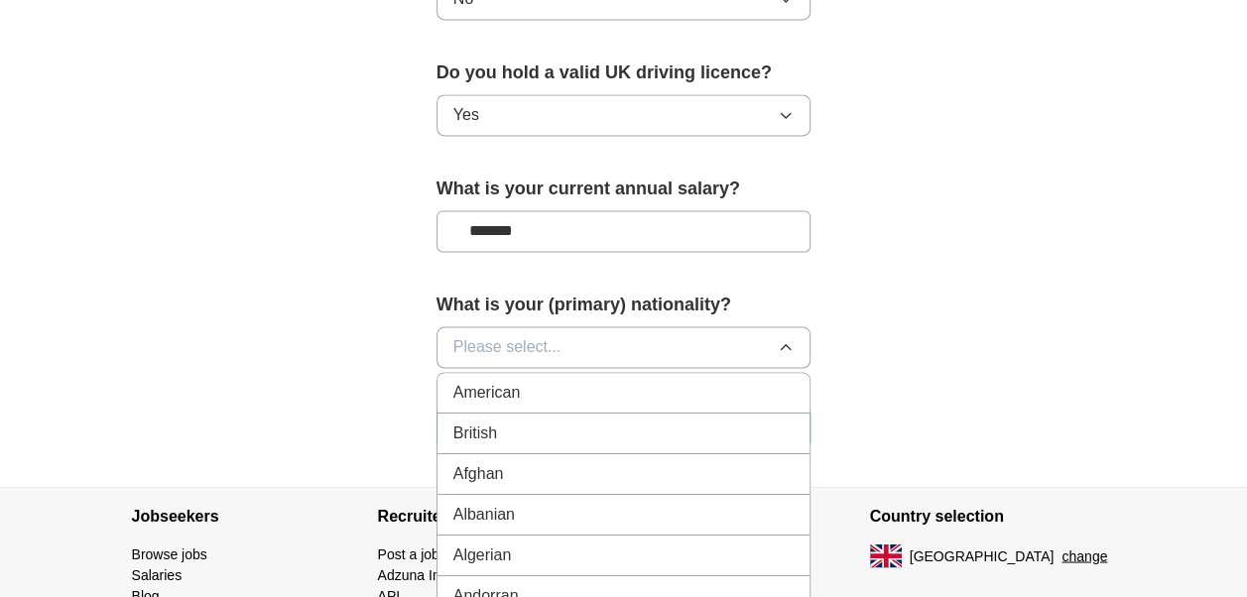
click at [531, 422] on div "British" at bounding box center [623, 434] width 341 height 24
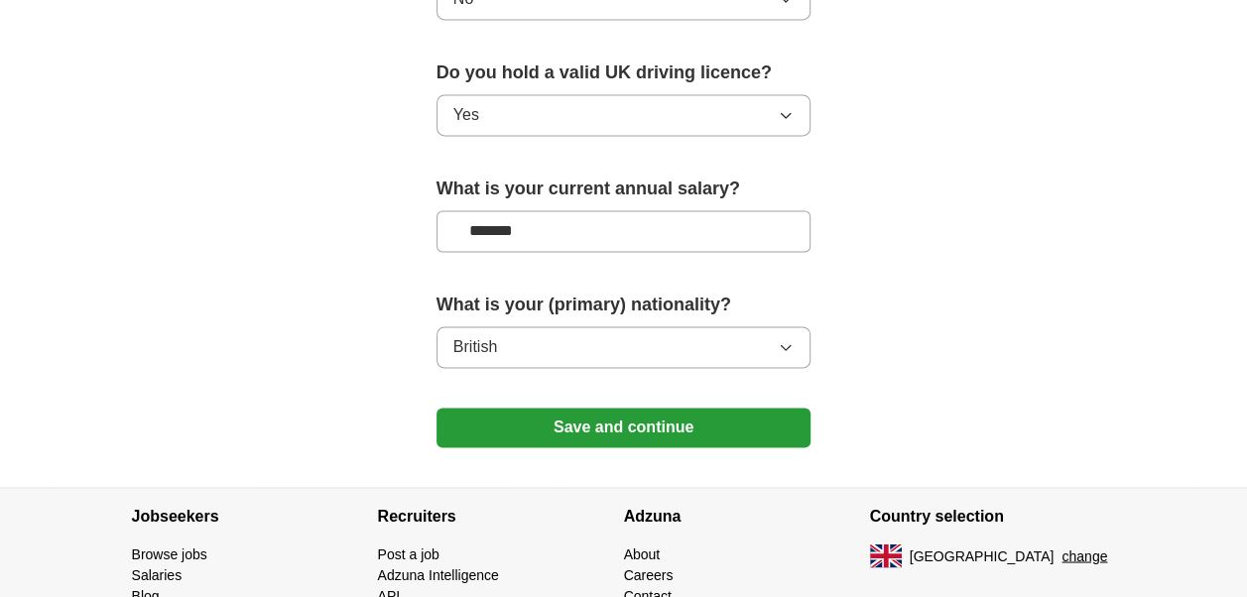
click at [537, 411] on button "Save and continue" at bounding box center [623, 428] width 375 height 40
